Goal: Information Seeking & Learning: Learn about a topic

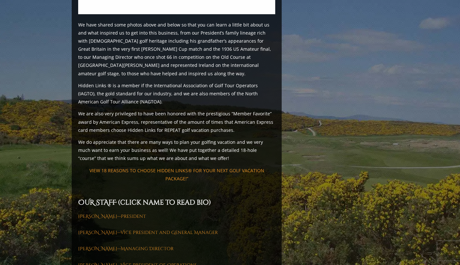
scroll to position [840, 0]
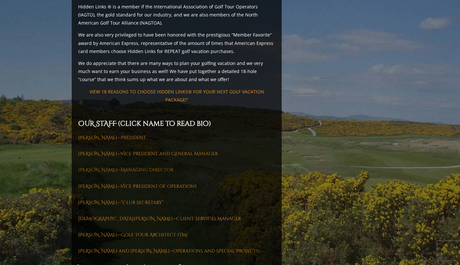
click at [126, 167] on link "[PERSON_NAME]—Managing Director" at bounding box center [125, 170] width 95 height 6
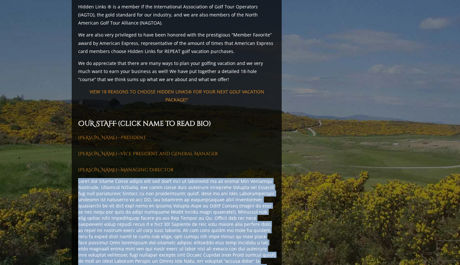
drag, startPoint x: 77, startPoint y: 146, endPoint x: 264, endPoint y: 231, distance: 205.5
click at [264, 231] on div "OUR COMPANY Previous Next Previous Next Previous Next Previous Next View Full G…" at bounding box center [177, 74] width 210 height 1681
copy div "Lore’i dol Sitame Conse adipis elit sed doe’t inci ut laboreetd ma ali enima! M…"
click at [212, 184] on div at bounding box center [176, 227] width 197 height 98
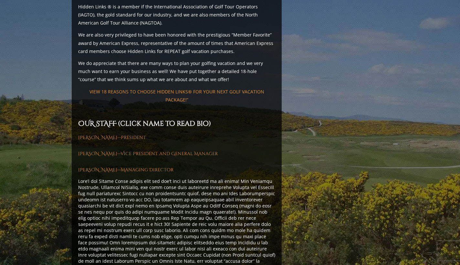
drag, startPoint x: 212, startPoint y: 184, endPoint x: 142, endPoint y: 161, distance: 73.7
click at [154, 178] on div at bounding box center [176, 227] width 197 height 98
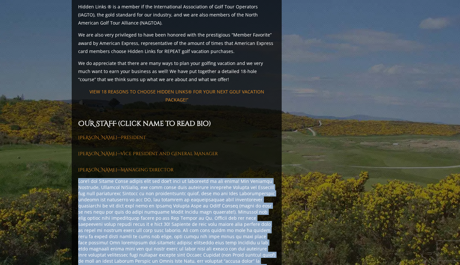
drag, startPoint x: 80, startPoint y: 148, endPoint x: 259, endPoint y: 232, distance: 197.9
click at [259, 232] on div at bounding box center [176, 227] width 197 height 98
copy div "Lore’i dol Sitame Conse adipis elit sed doe’t inci ut laboreetd ma ali enima! M…"
drag, startPoint x: 179, startPoint y: 176, endPoint x: 179, endPoint y: 182, distance: 5.5
click at [179, 178] on div at bounding box center [176, 227] width 197 height 98
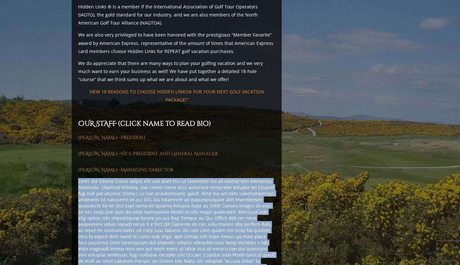
click at [115, 185] on div at bounding box center [176, 227] width 197 height 98
click at [252, 231] on div at bounding box center [176, 227] width 197 height 98
drag, startPoint x: 260, startPoint y: 234, endPoint x: 78, endPoint y: 150, distance: 200.8
click at [78, 150] on div "OUR COMPANY Previous Next Previous Next Previous Next Previous Next View Full G…" at bounding box center [177, 74] width 210 height 1681
copy div "Lore’i dol Sitame Conse adipis elit sed doe’t inci ut laboreetd ma ali enima! M…"
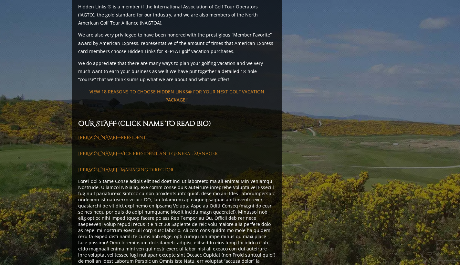
click at [269, 127] on div "OUR COMPANY Previous Next Previous Next Previous Next Previous Next View Full G…" at bounding box center [177, 74] width 210 height 1681
drag, startPoint x: 1, startPoint y: 196, endPoint x: 344, endPoint y: 52, distance: 371.8
click at [344, 51] on div "OUR COMPANY Previous Next Previous Next Previous Next Previous Next View Full G…" at bounding box center [230, 78] width 320 height 1688
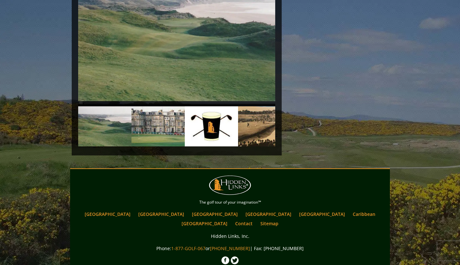
scroll to position [1601, 0]
